Goal: Transaction & Acquisition: Purchase product/service

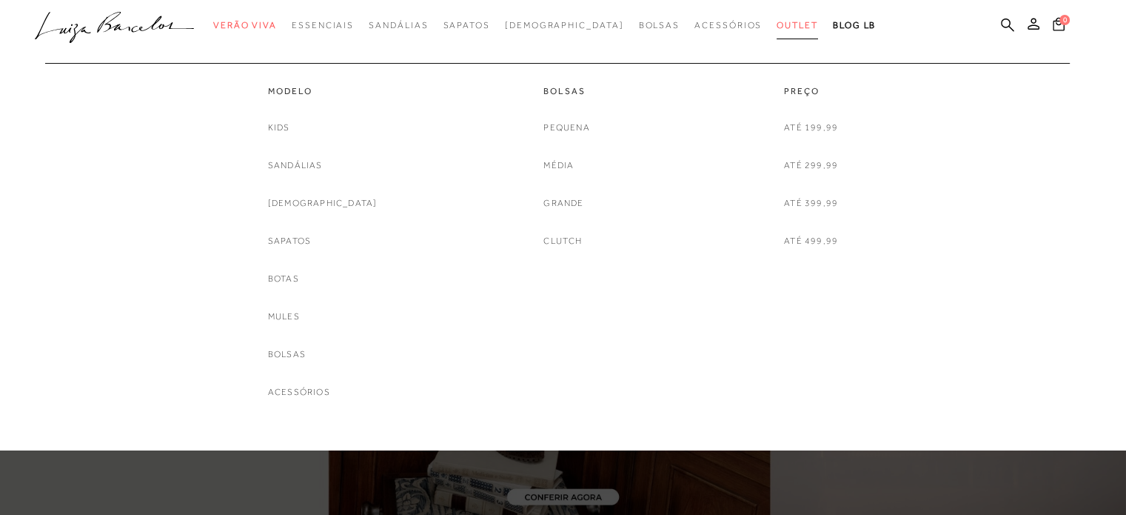
click at [777, 27] on span "Outlet" at bounding box center [797, 25] width 41 height 10
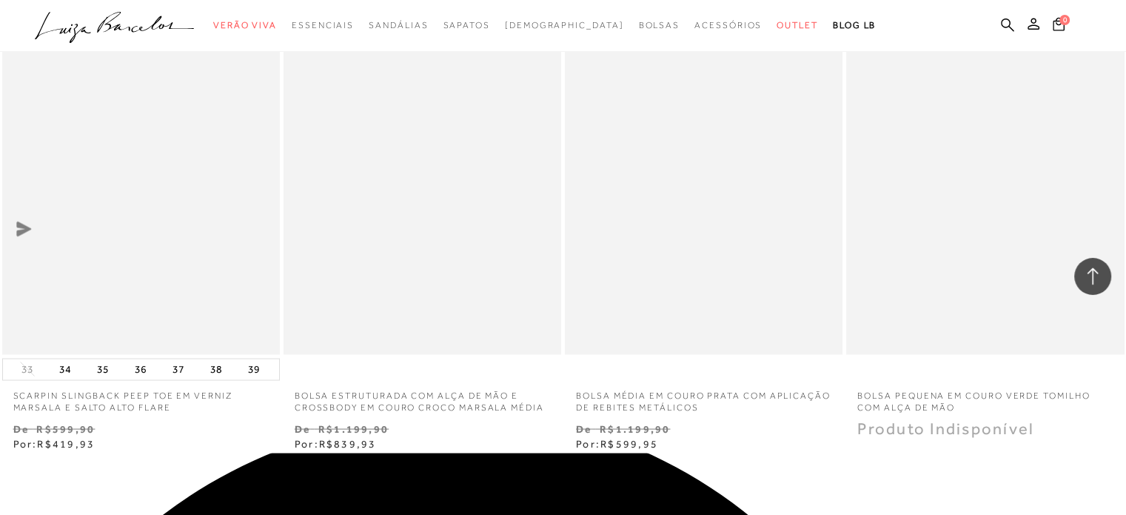
scroll to position [3110, 0]
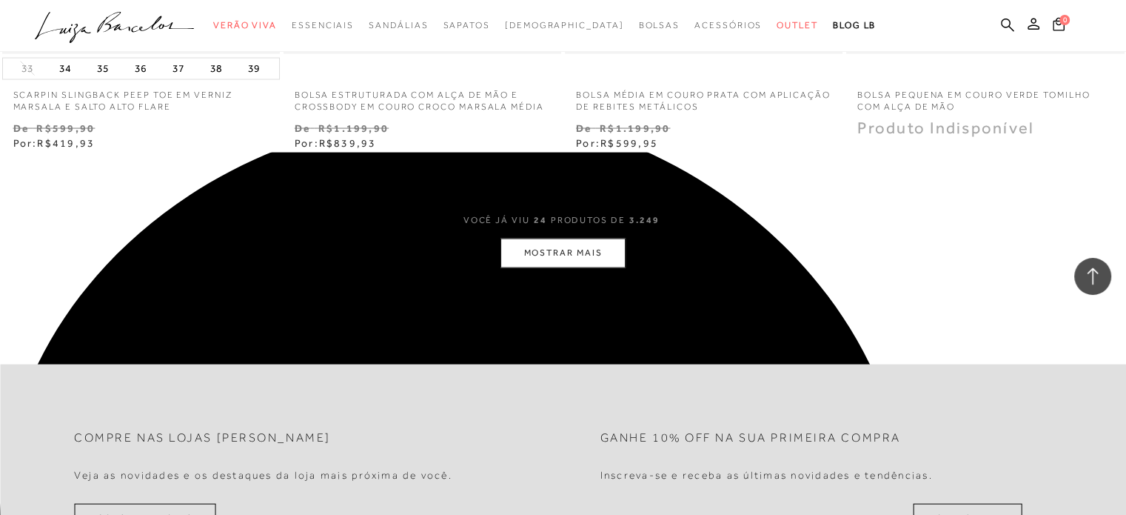
click at [612, 248] on button "MOSTRAR MAIS" at bounding box center [563, 252] width 124 height 29
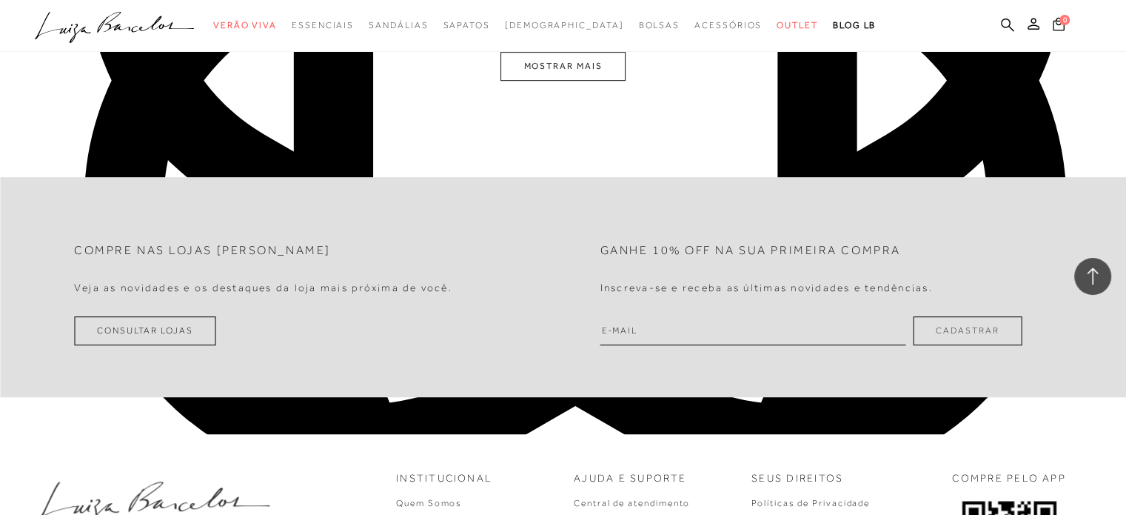
scroll to position [6368, 0]
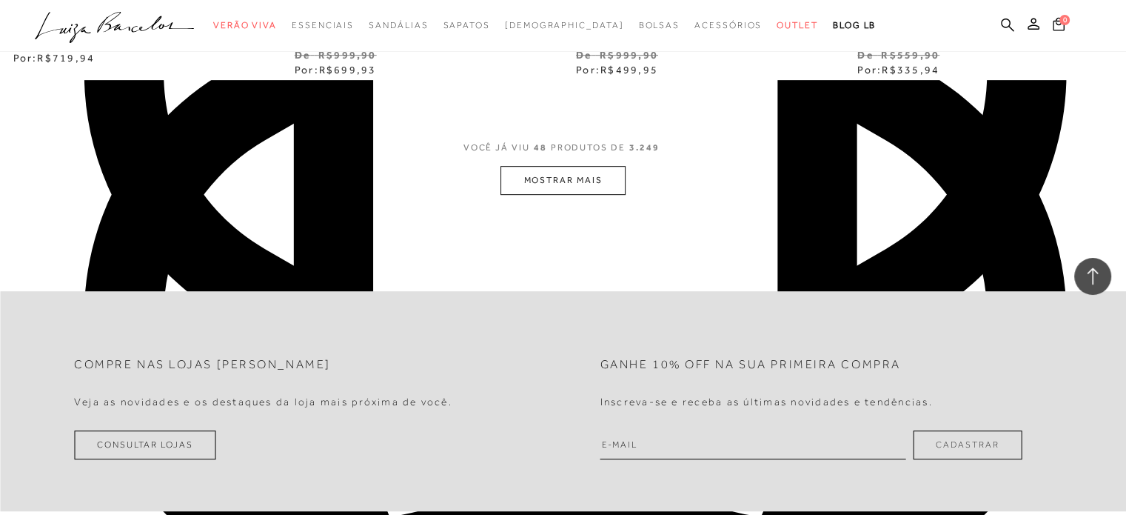
click at [538, 184] on button "MOSTRAR MAIS" at bounding box center [563, 180] width 124 height 29
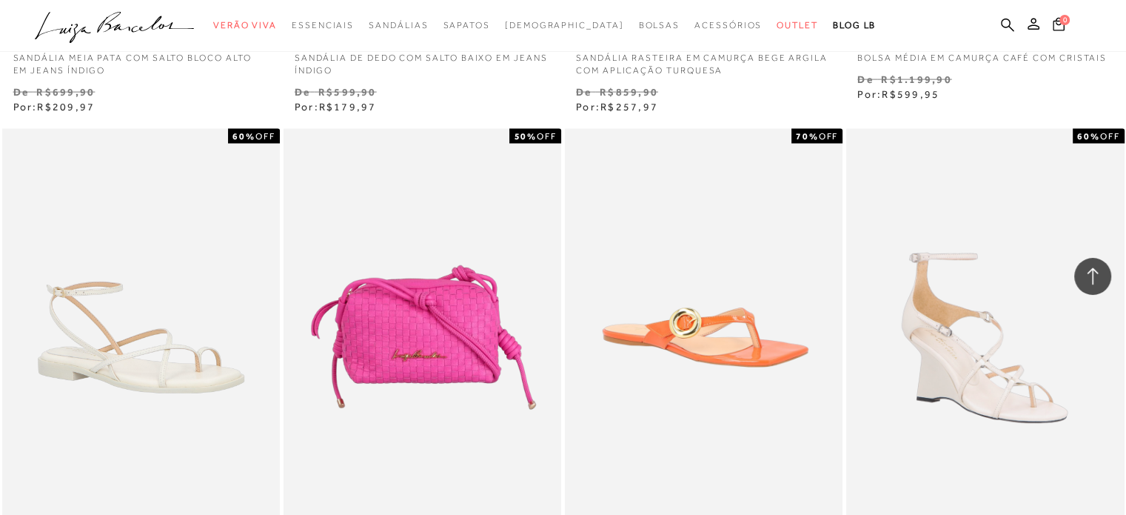
scroll to position [9404, 0]
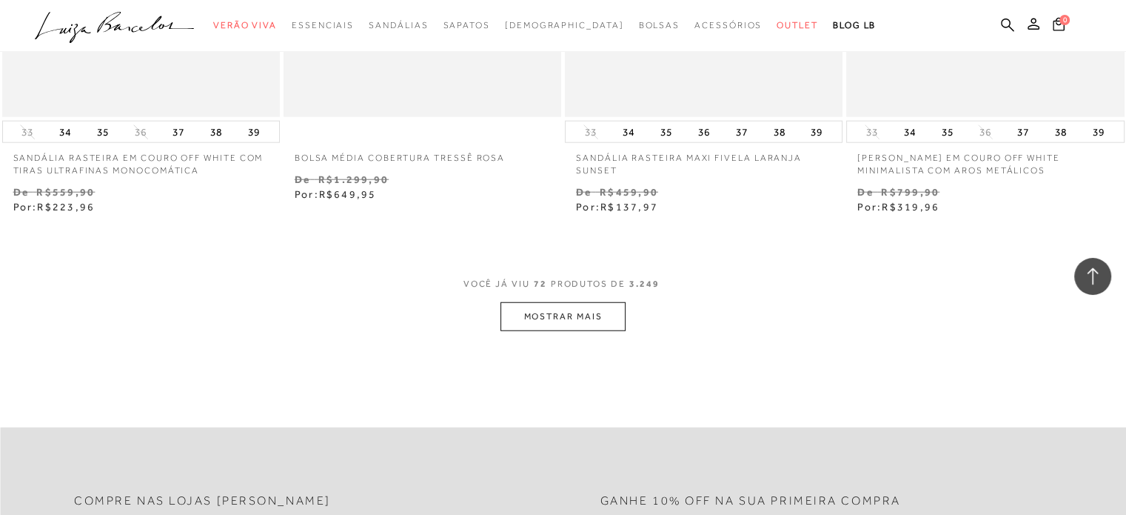
click at [551, 321] on button "MOSTRAR MAIS" at bounding box center [563, 316] width 124 height 29
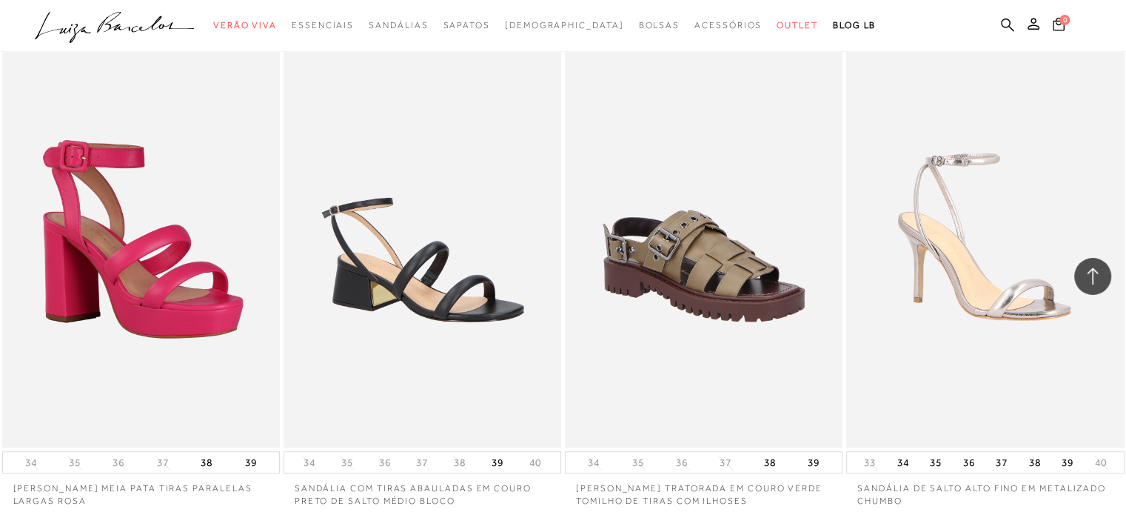
scroll to position [12440, 0]
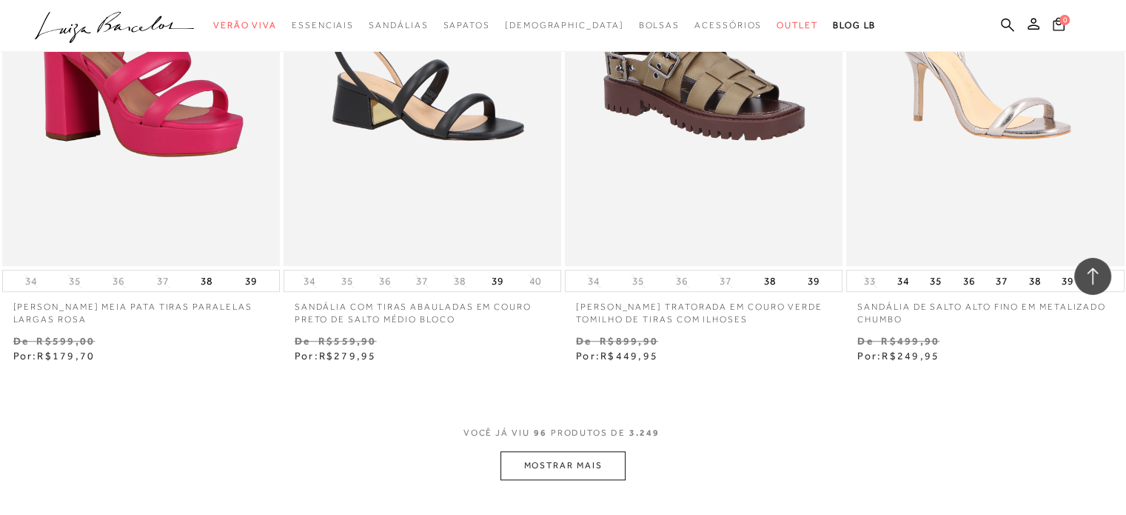
click at [538, 451] on button "MOSTRAR MAIS" at bounding box center [563, 465] width 124 height 29
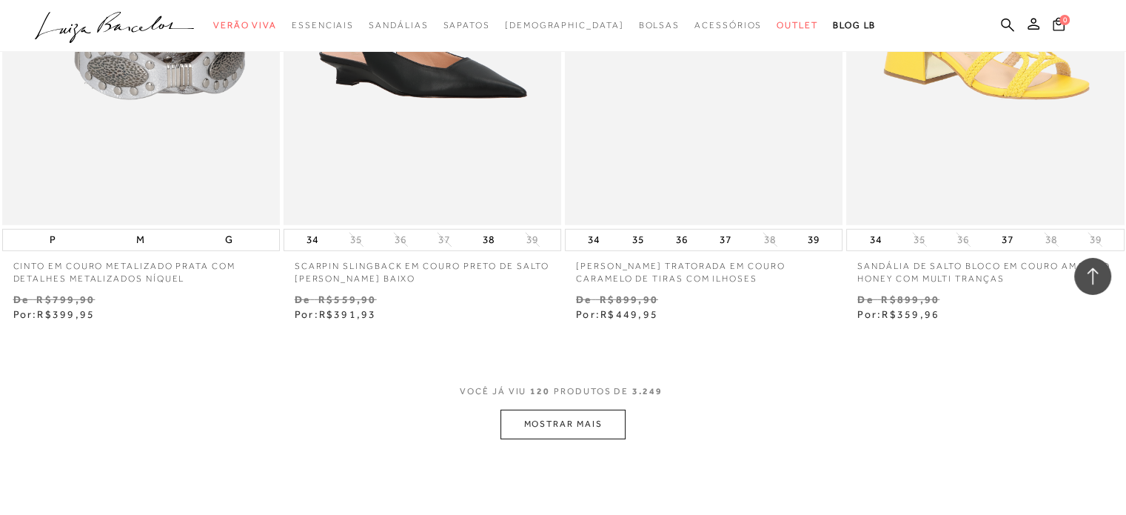
scroll to position [15698, 0]
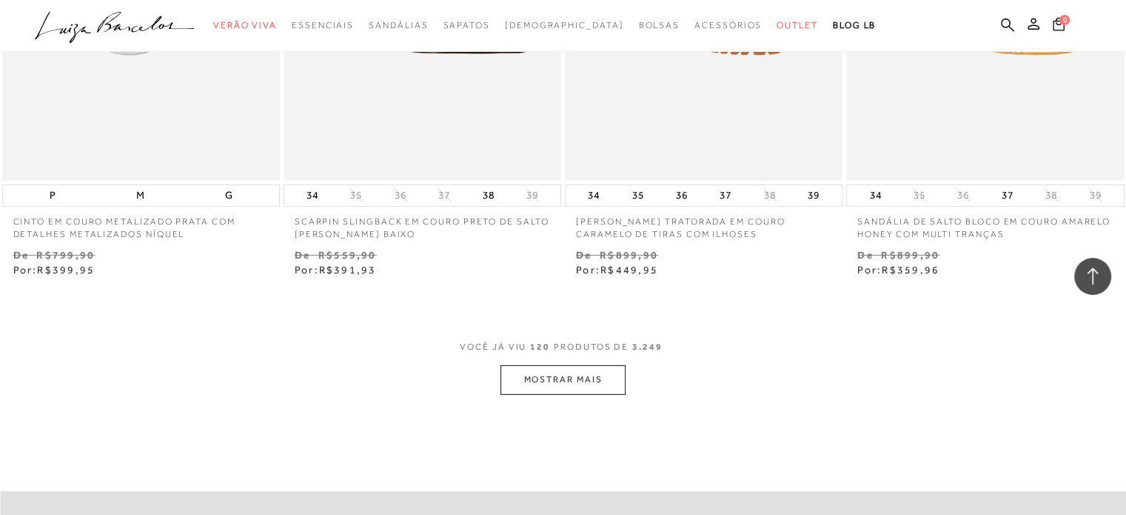
click at [552, 365] on button "MOSTRAR MAIS" at bounding box center [563, 379] width 124 height 29
